Goal: Find specific page/section: Find specific page/section

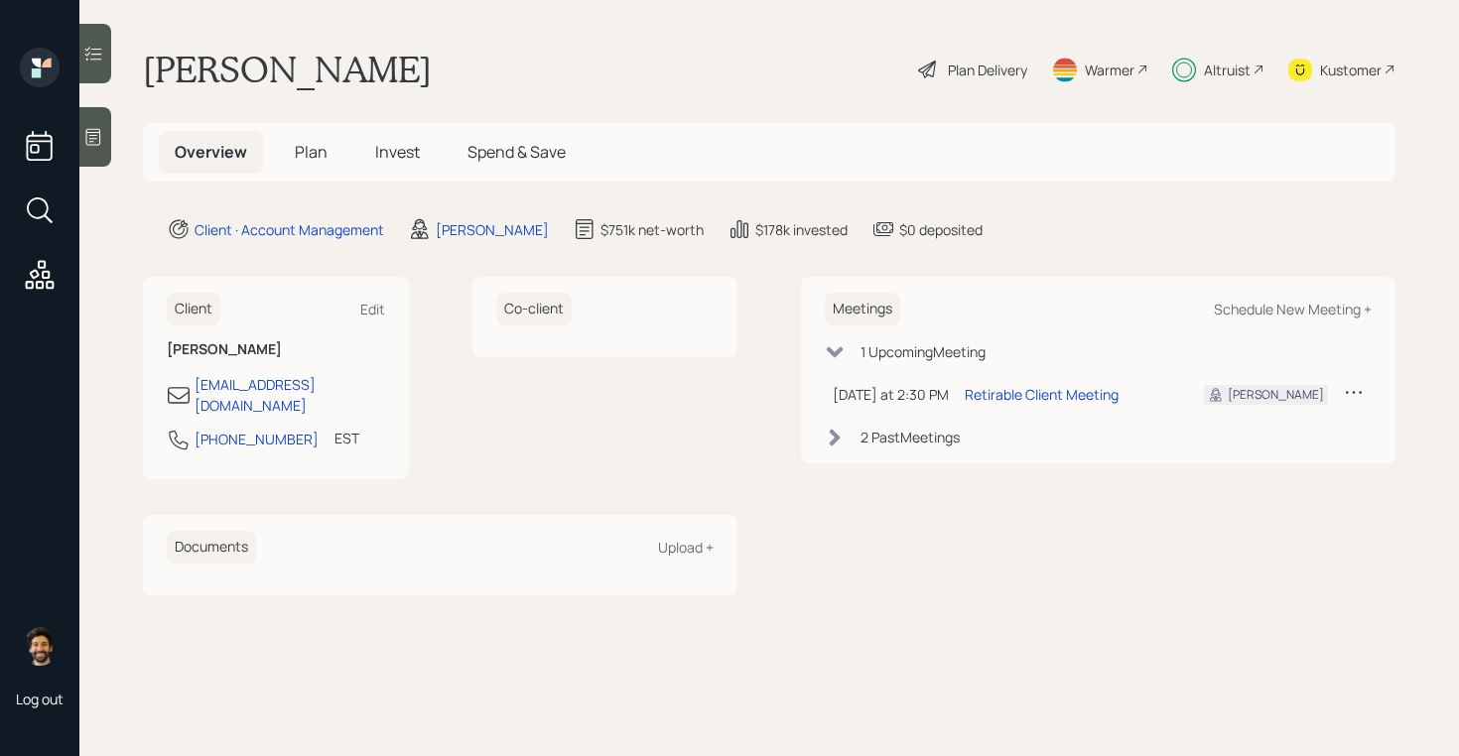
click at [860, 443] on div "2 Past Meeting s" at bounding box center [909, 437] width 99 height 21
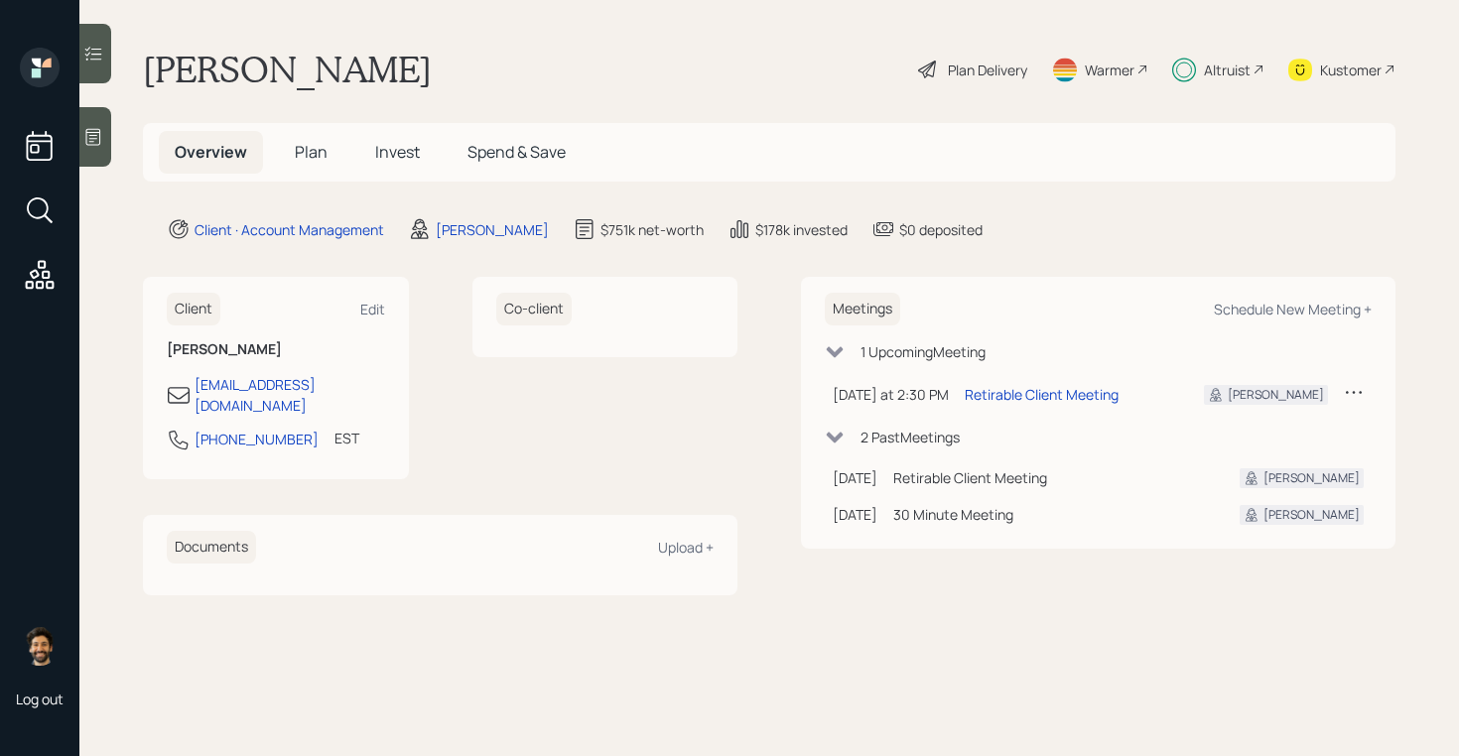
click at [860, 443] on div "2 Past Meeting s" at bounding box center [909, 437] width 99 height 21
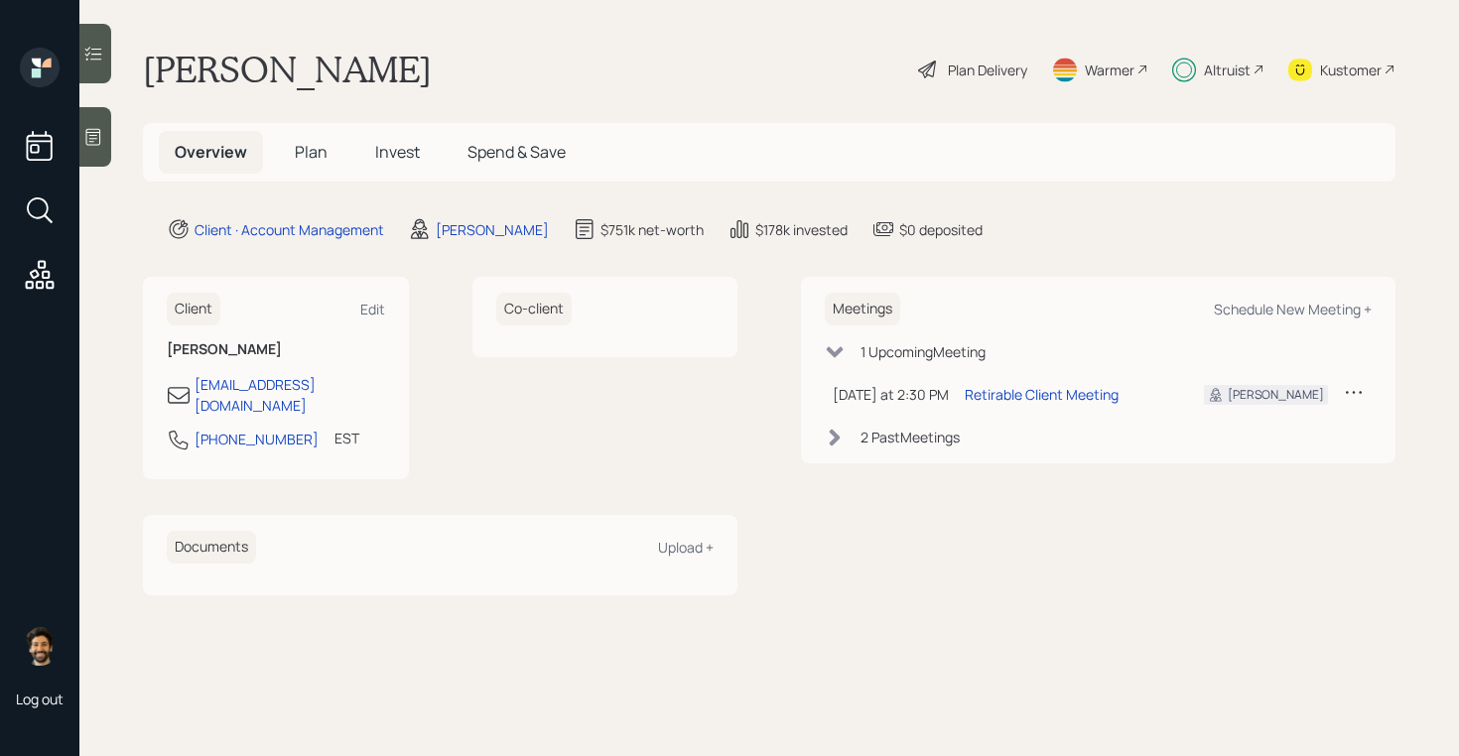
click at [378, 151] on span "Invest" at bounding box center [397, 152] width 45 height 22
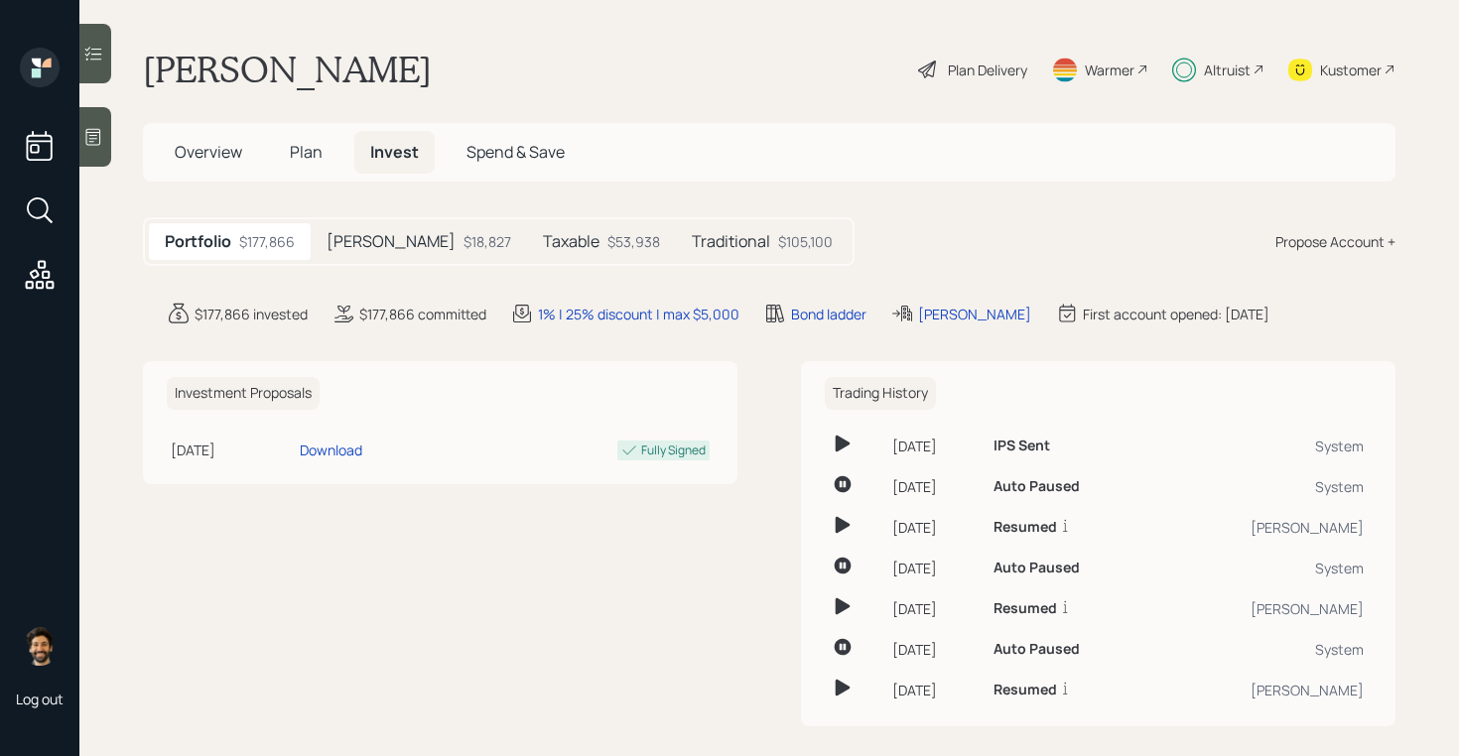
click at [326, 154] on h5 "Plan" at bounding box center [306, 152] width 65 height 43
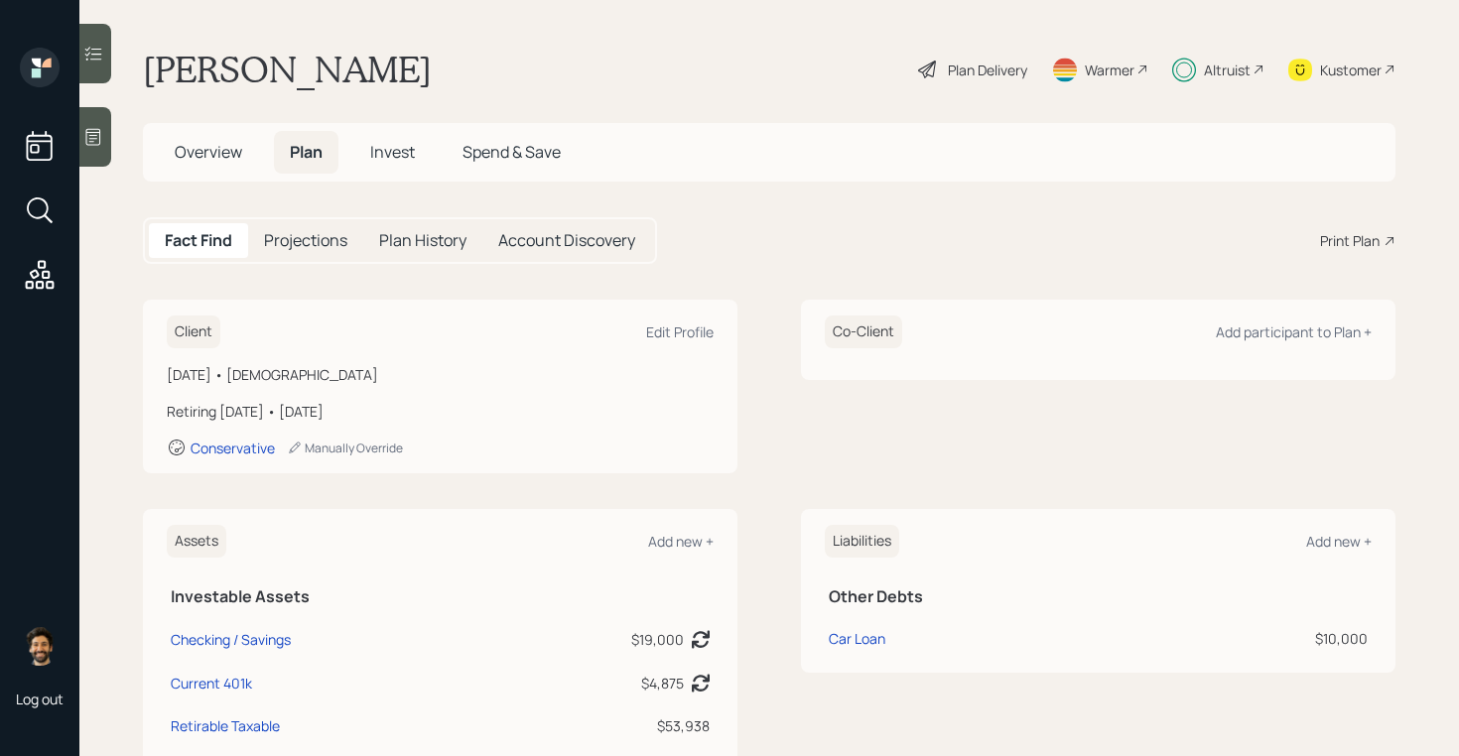
click at [1224, 74] on div "Altruist" at bounding box center [1227, 70] width 47 height 21
click at [1247, 66] on div "Altruist" at bounding box center [1227, 70] width 47 height 21
